Goal: Information Seeking & Learning: Check status

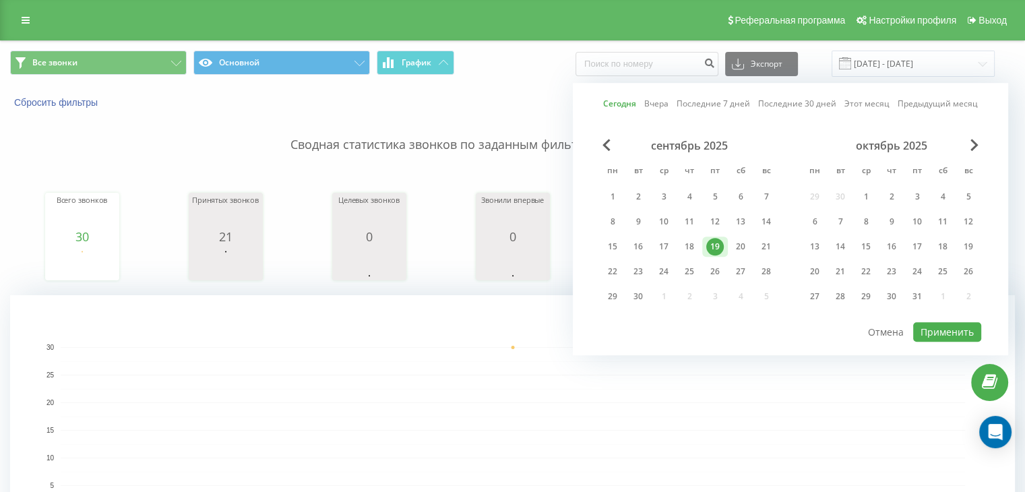
click at [510, 327] on rect "A chart." at bounding box center [512, 430] width 1005 height 270
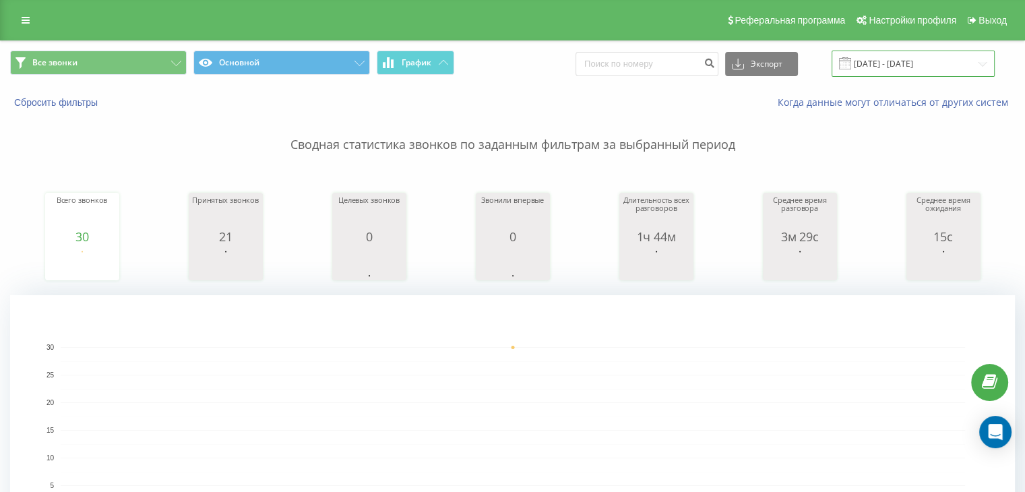
click at [895, 52] on input "[DATE] - [DATE]" at bounding box center [913, 64] width 163 height 26
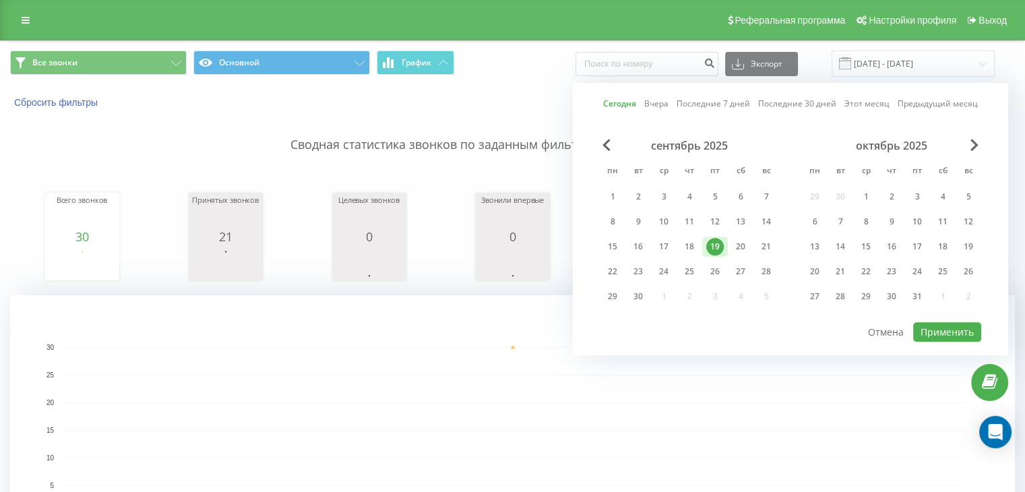
click at [712, 248] on div "19" at bounding box center [715, 247] width 18 height 18
click at [712, 247] on div "19" at bounding box center [715, 247] width 18 height 18
click at [925, 322] on button "Применить" at bounding box center [947, 332] width 68 height 20
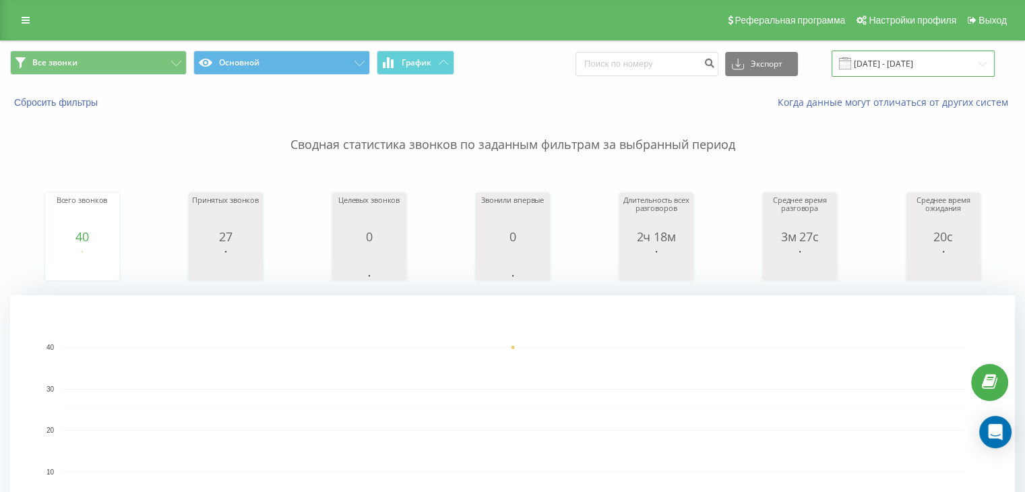
click at [903, 57] on input "19.09.2025 - 19.09.2025" at bounding box center [913, 64] width 163 height 26
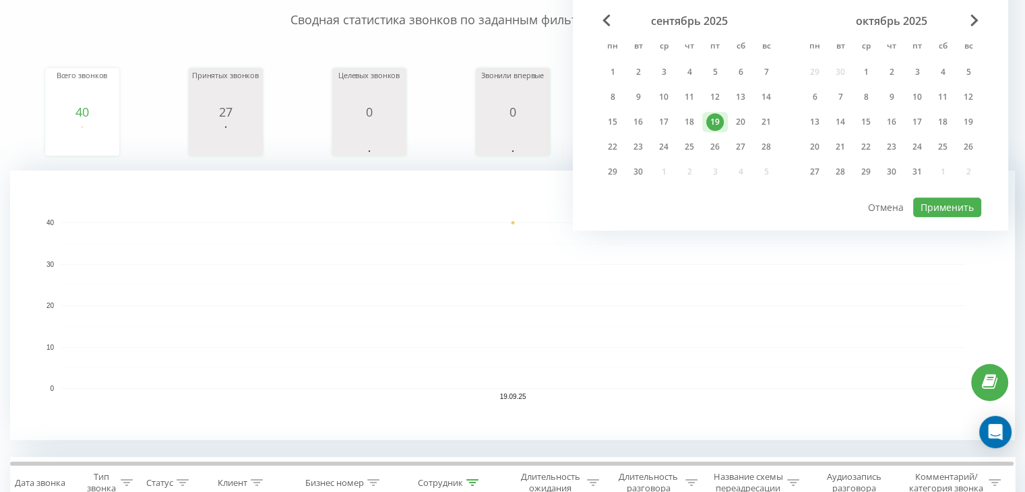
scroll to position [202, 0]
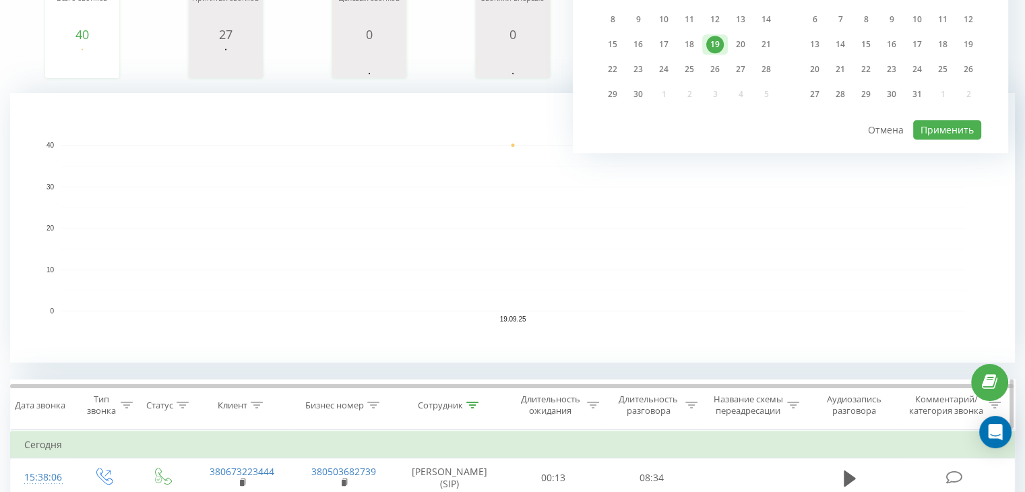
click at [470, 402] on icon at bounding box center [472, 405] width 12 height 7
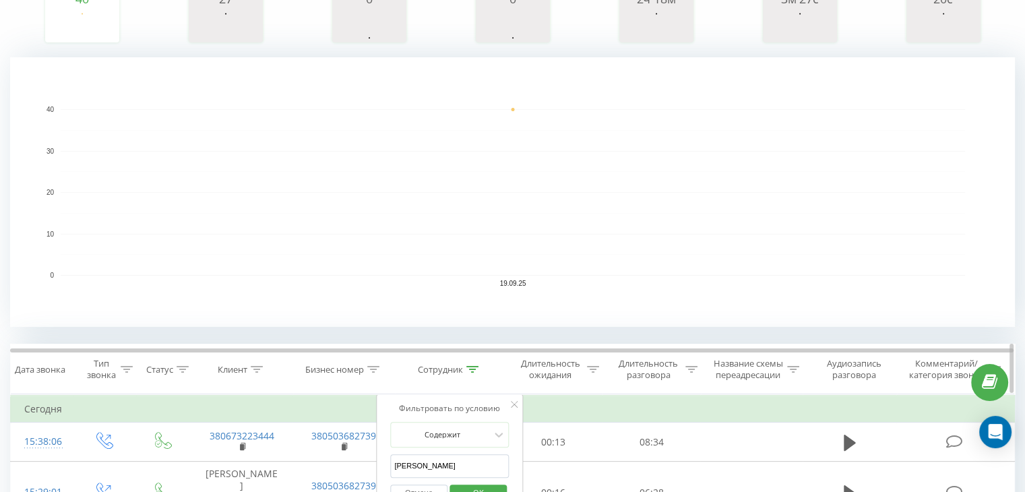
scroll to position [270, 0]
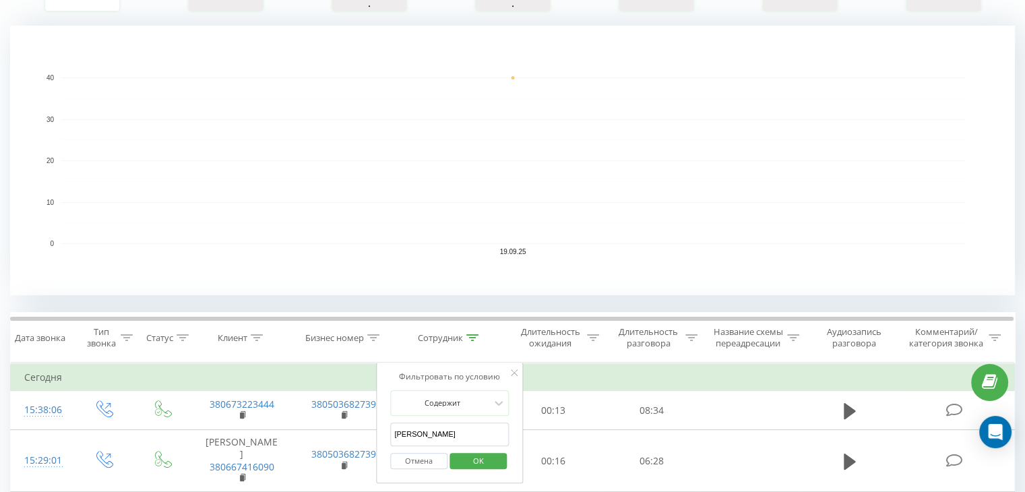
click at [443, 429] on input "[PERSON_NAME]" at bounding box center [449, 435] width 119 height 24
type input "Гнатюк Олександр"
click at [477, 462] on span "OK" at bounding box center [479, 460] width 38 height 21
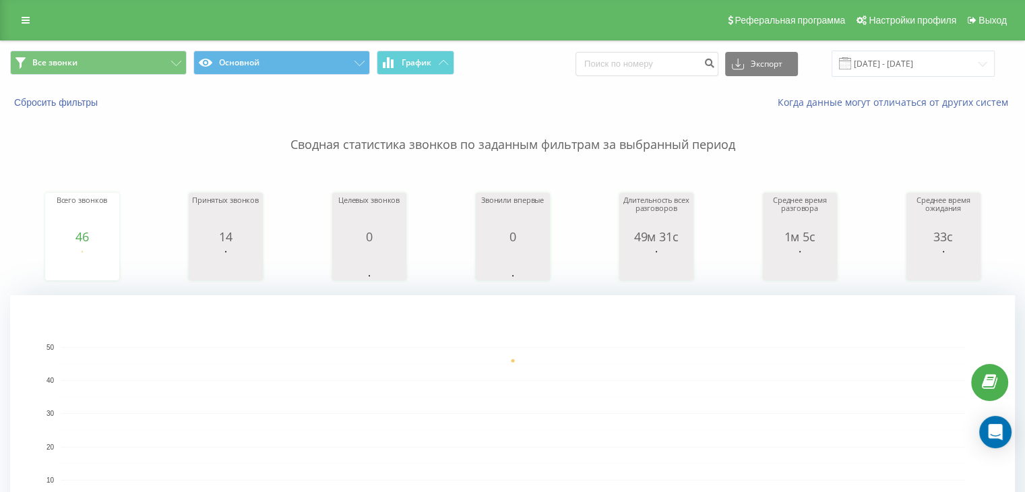
click at [884, 49] on div "Все звонки Основной График Экспорт .csv .xls .xlsx 19.09.2025 - 19.09.2025" at bounding box center [513, 63] width 1024 height 45
click at [886, 65] on input "19.09.2025 - 19.09.2025" at bounding box center [913, 64] width 163 height 26
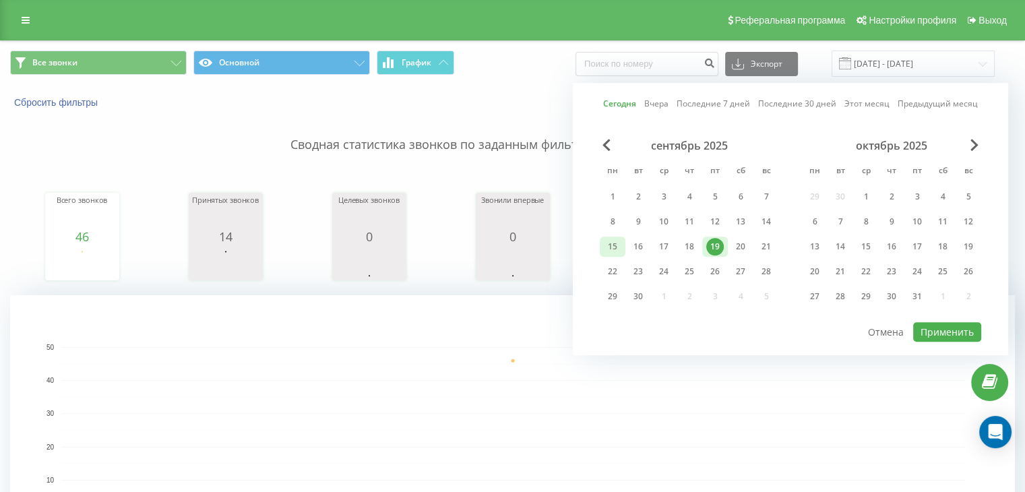
click at [621, 243] on div "15" at bounding box center [613, 247] width 26 height 20
click at [706, 246] on div "19" at bounding box center [715, 247] width 18 height 18
click at [937, 326] on button "Применить" at bounding box center [947, 332] width 68 height 20
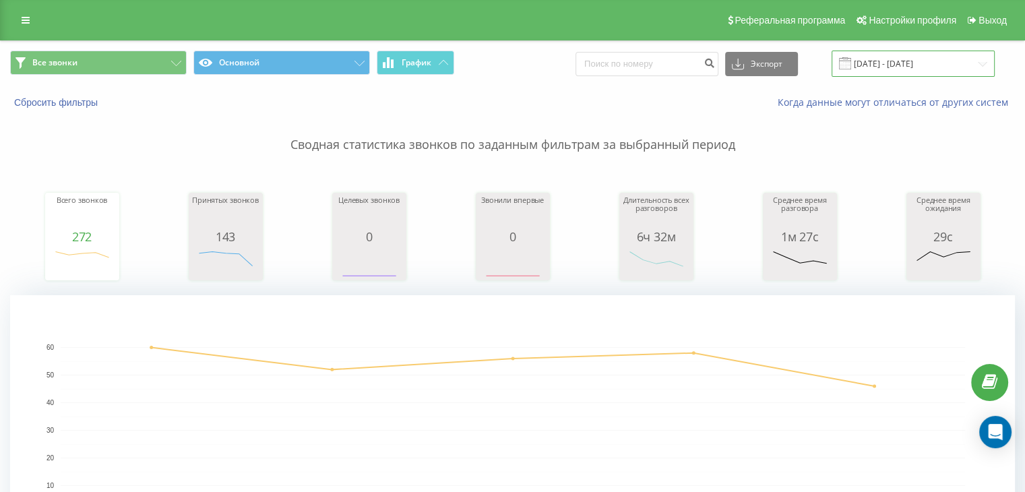
click at [884, 69] on input "[DATE] - [DATE]" at bounding box center [913, 64] width 163 height 26
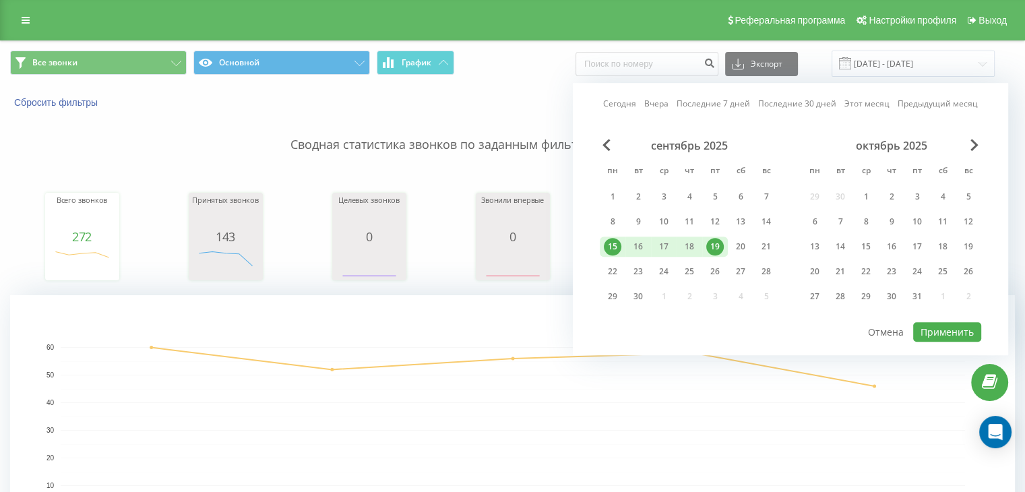
click at [714, 249] on div "19" at bounding box center [715, 247] width 18 height 18
click at [930, 323] on button "Применить" at bounding box center [947, 332] width 68 height 20
type input "19.09.2025 - 19.09.2025"
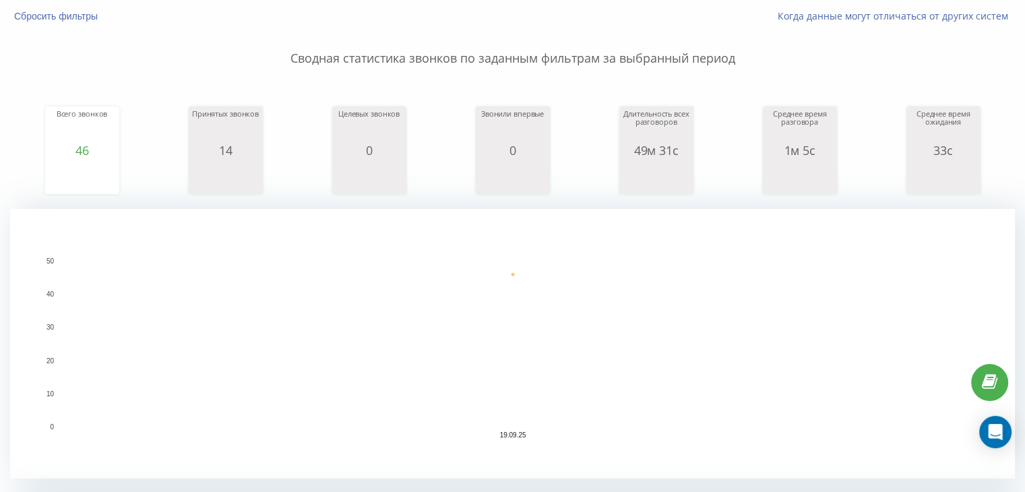
scroll to position [270, 0]
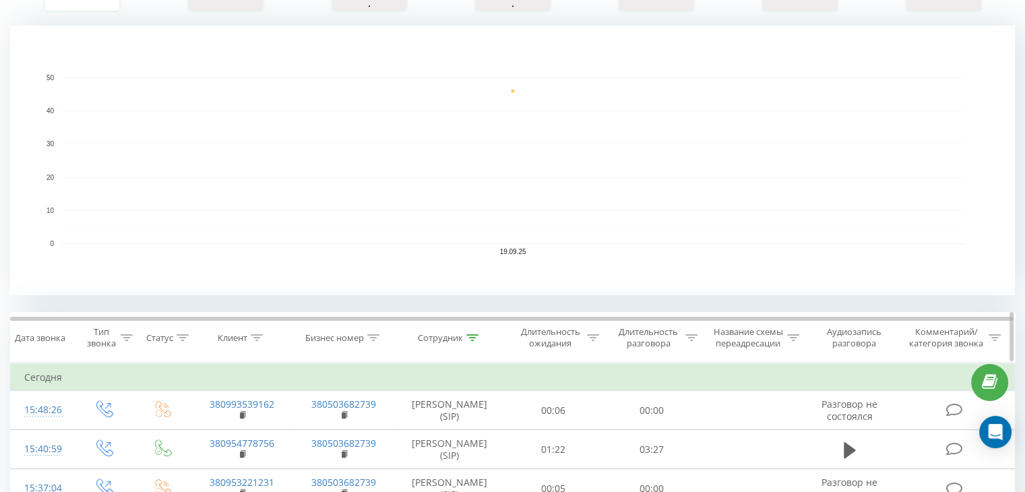
click at [475, 338] on icon at bounding box center [472, 337] width 12 height 7
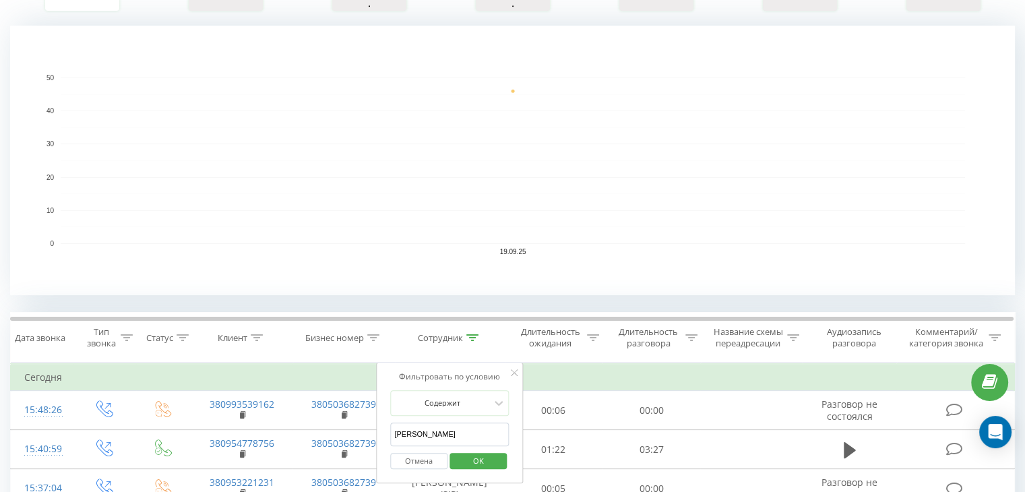
click at [465, 431] on input "Гнатюк Олександр" at bounding box center [449, 435] width 119 height 24
type input "[PERSON_NAME]"
click at [485, 452] on span "OK" at bounding box center [479, 460] width 38 height 21
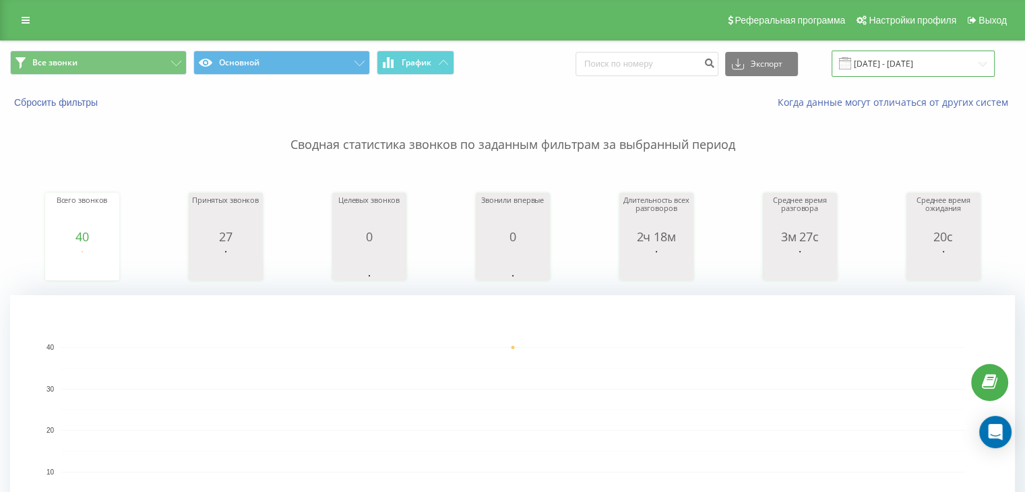
click at [898, 60] on input "19.09.2025 - 19.09.2025" at bounding box center [913, 64] width 163 height 26
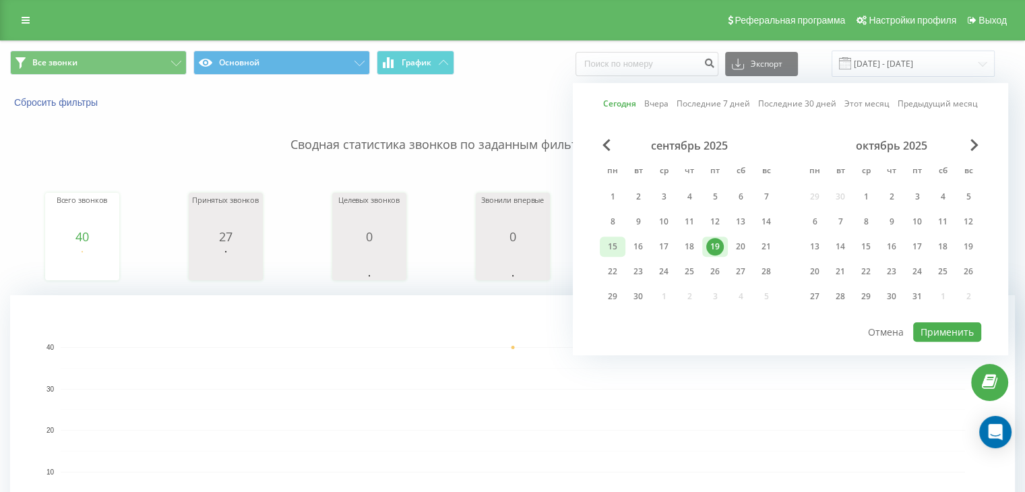
click at [604, 248] on div "15" at bounding box center [613, 247] width 18 height 18
click at [711, 246] on div "19" at bounding box center [715, 247] width 18 height 18
click at [945, 331] on button "Применить" at bounding box center [947, 332] width 68 height 20
type input "[DATE] - [DATE]"
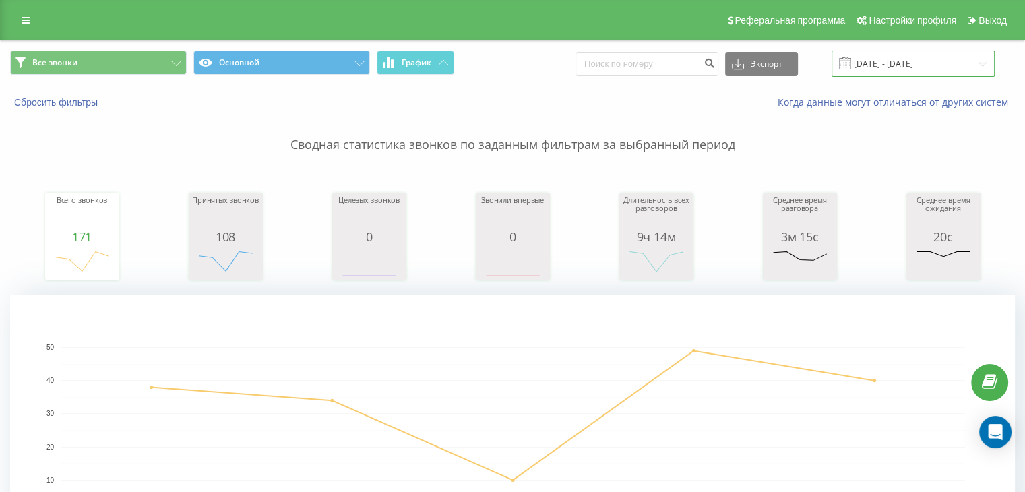
click at [894, 59] on input "[DATE] - [DATE]" at bounding box center [913, 64] width 163 height 26
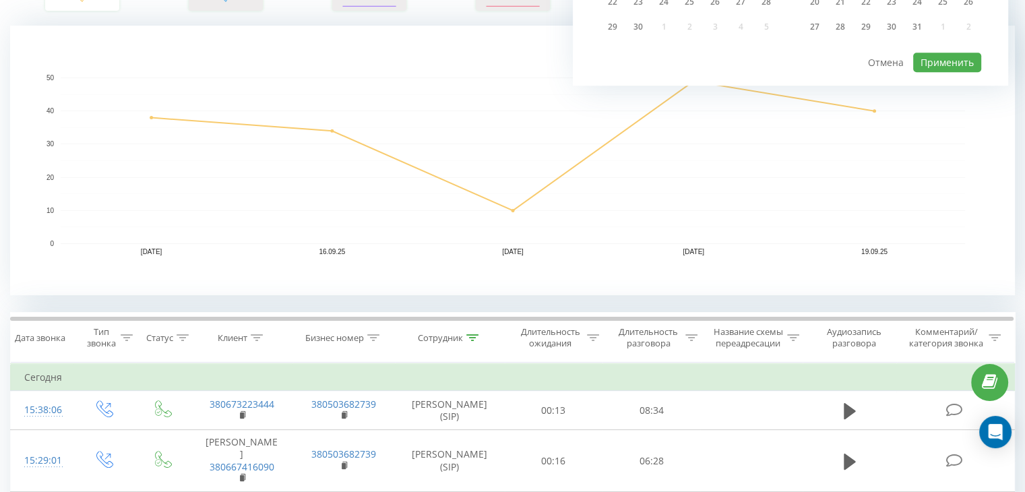
scroll to position [67, 0]
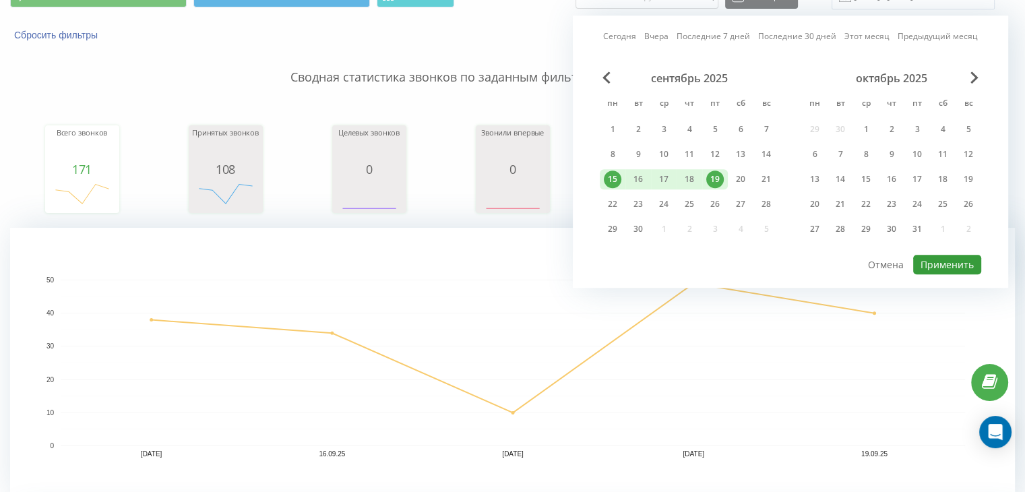
click at [941, 255] on button "Применить" at bounding box center [947, 265] width 68 height 20
